Goal: Use online tool/utility: Utilize a website feature to perform a specific function

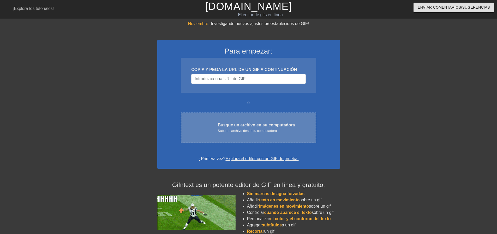
click at [224, 134] on div "carga en la [PERSON_NAME] un archivo en su computadora Sube un archivo desde tu…" at bounding box center [248, 127] width 135 height 31
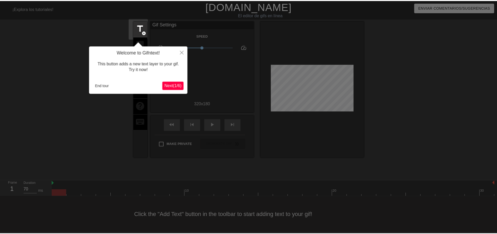
scroll to position [3, 0]
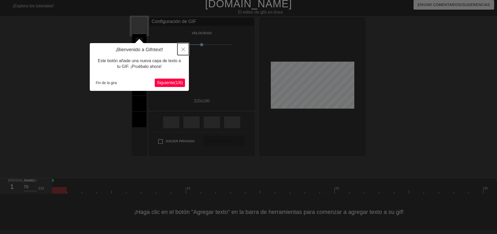
click at [184, 49] on icon "Cerca" at bounding box center [183, 50] width 4 height 4
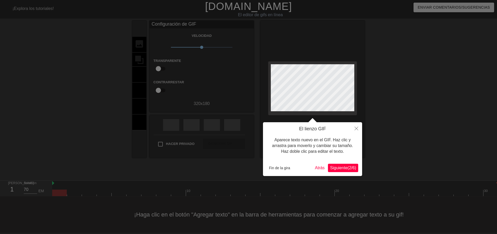
click at [342, 138] on font "Aparece texto nuevo en el GIF. Haz clic y arrastra para moverlo y cambiar su ta…" at bounding box center [312, 146] width 81 height 16
click at [343, 138] on font "Aparece texto nuevo en el GIF. Haz clic y arrastra para moverlo y cambiar su ta…" at bounding box center [312, 146] width 81 height 16
click at [360, 130] on button "Cerca" at bounding box center [356, 128] width 11 height 12
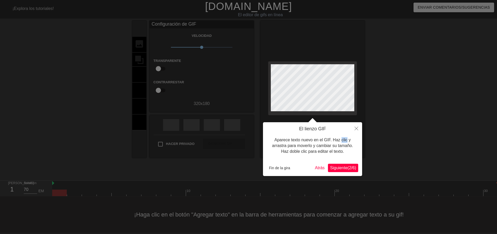
scroll to position [3, 0]
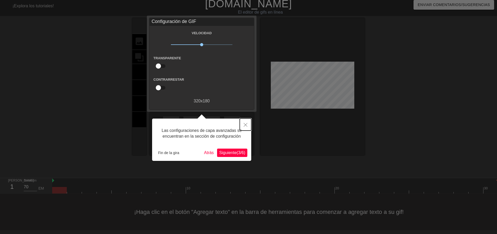
click at [246, 124] on icon "Cerca" at bounding box center [246, 125] width 4 height 4
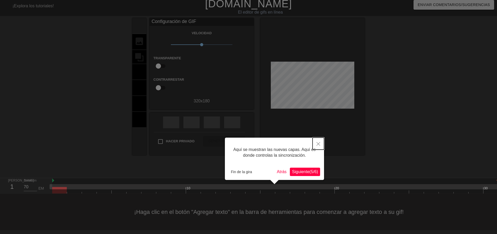
click at [319, 145] on icon "Cerca" at bounding box center [319, 144] width 4 height 4
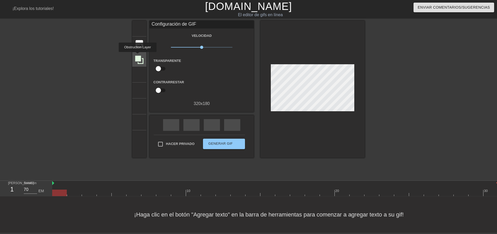
click at [137, 56] on icon at bounding box center [139, 60] width 8 height 8
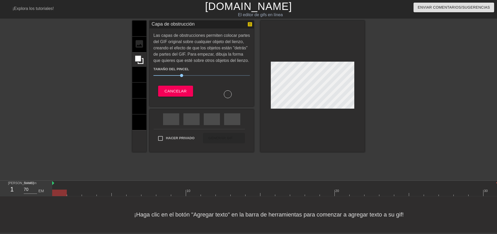
click at [139, 40] on div "título añadir_círculo imagen añadir_círculo cultivo tamaño de la foto seleccion…" at bounding box center [139, 86] width 14 height 131
click at [164, 81] on div "Tamaño del pincel 30 Cancelar" at bounding box center [201, 81] width 97 height 34
click at [168, 89] on font "Cancelar" at bounding box center [175, 91] width 22 height 4
